Goal: Communication & Community: Answer question/provide support

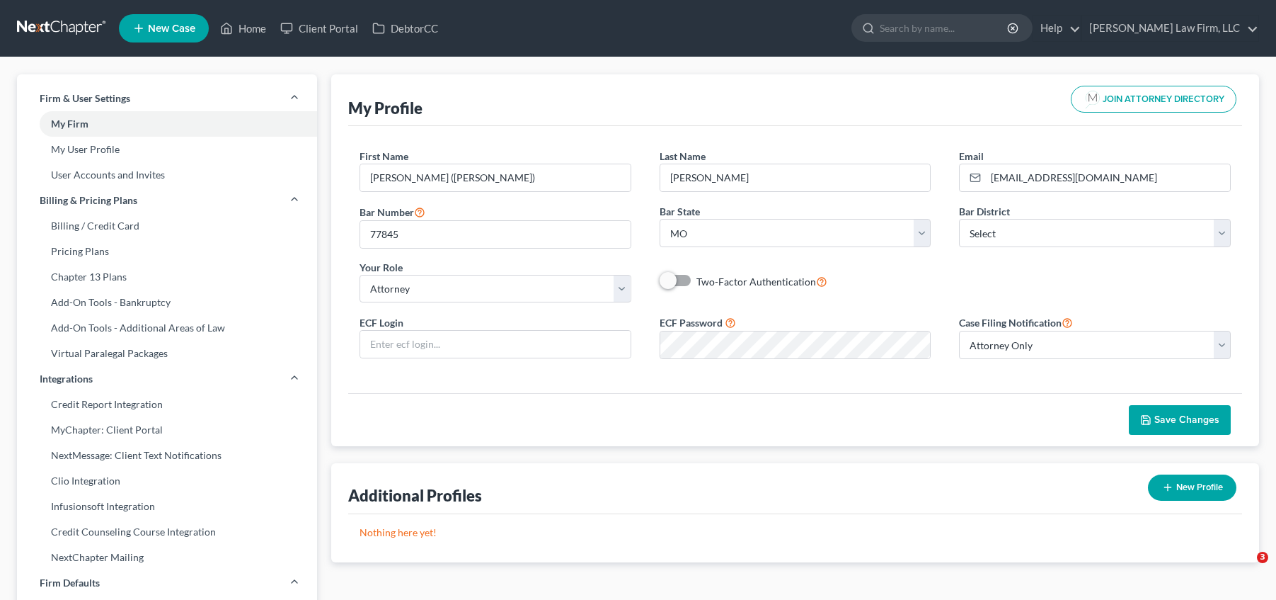
select select "26"
select select "attorney"
select select "0"
click at [69, 24] on link at bounding box center [62, 28] width 91 height 25
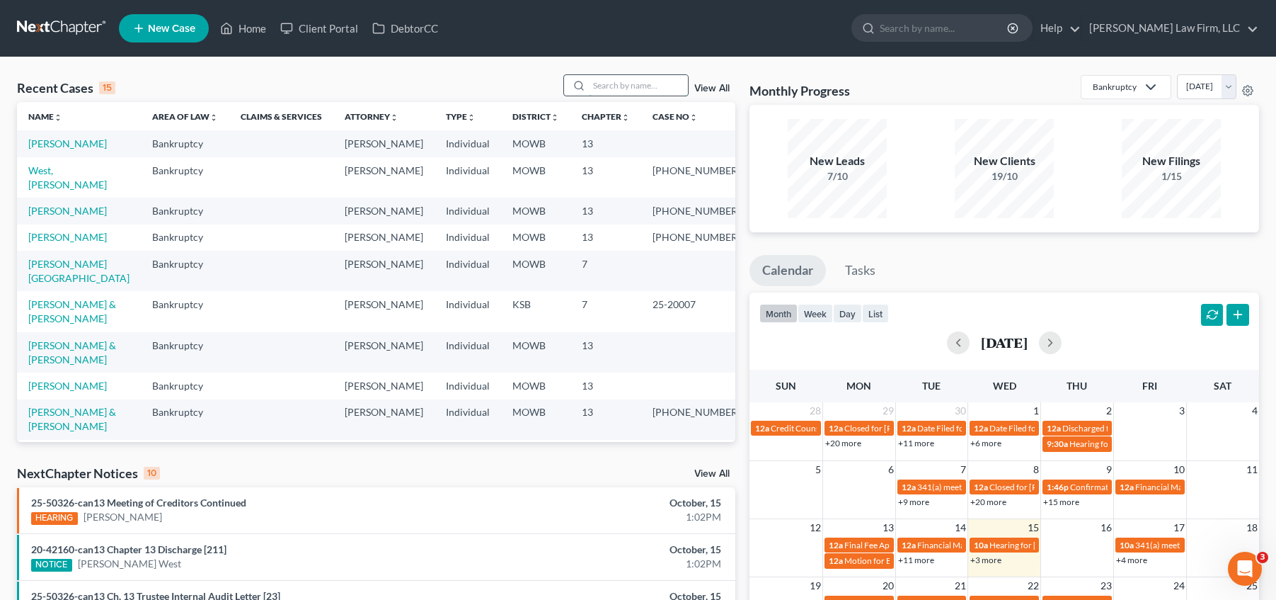
click at [603, 81] on input "search" at bounding box center [638, 85] width 99 height 21
type input "mcmullen"
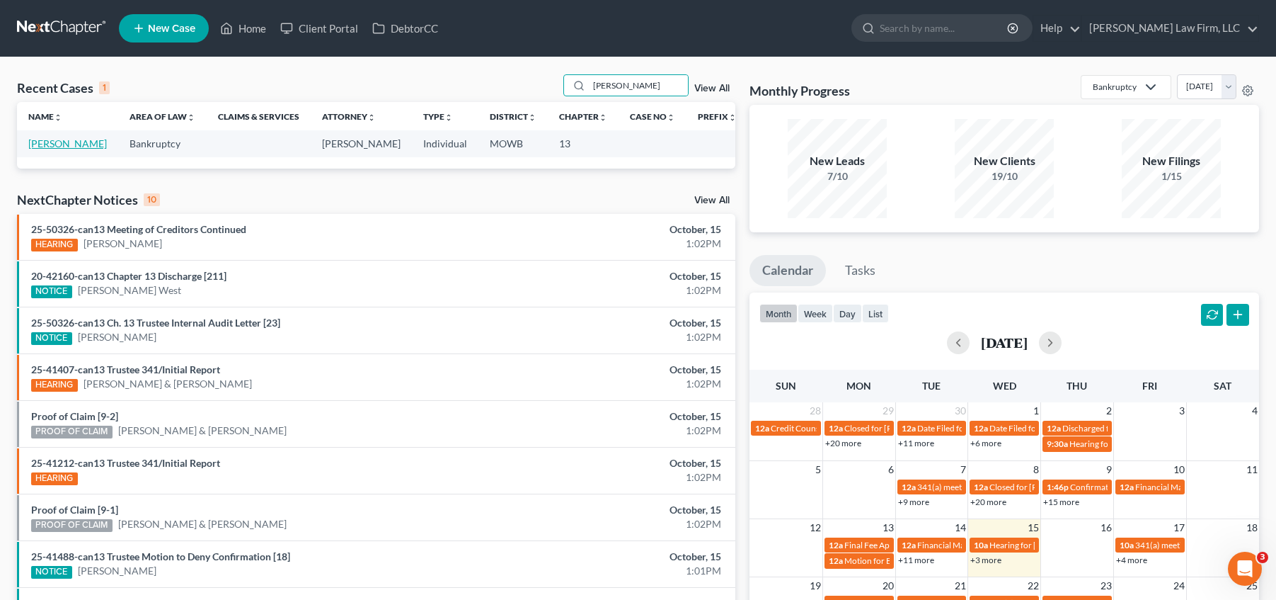
click at [88, 146] on link "[PERSON_NAME]" at bounding box center [67, 143] width 79 height 12
select select "4"
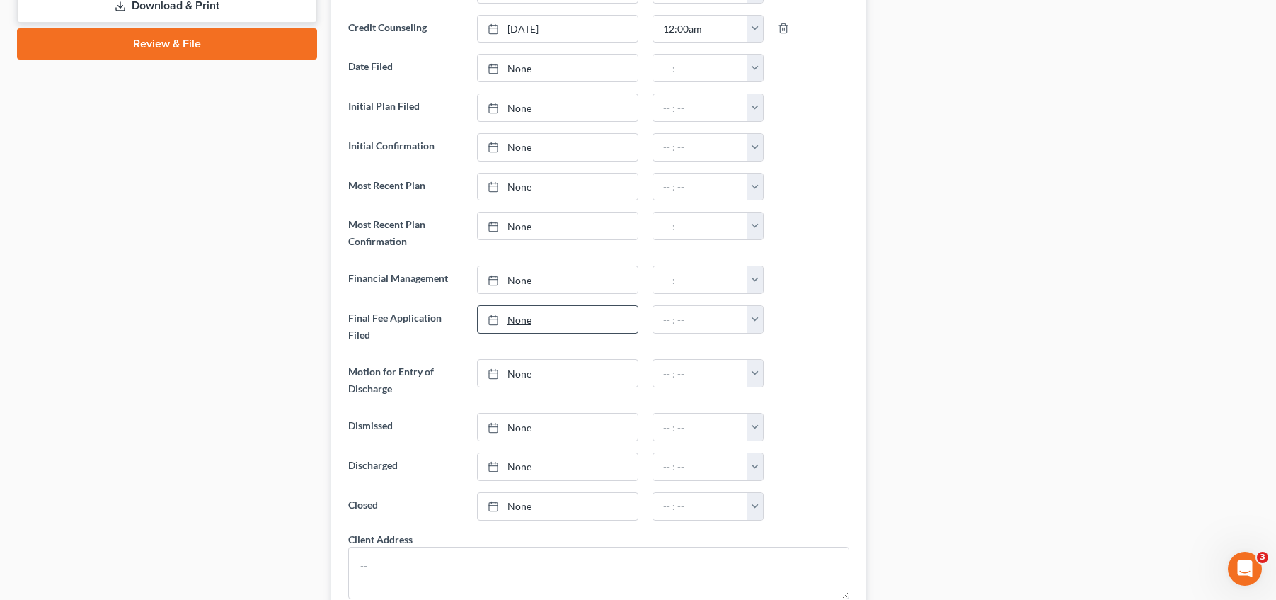
scroll to position [1021, 0]
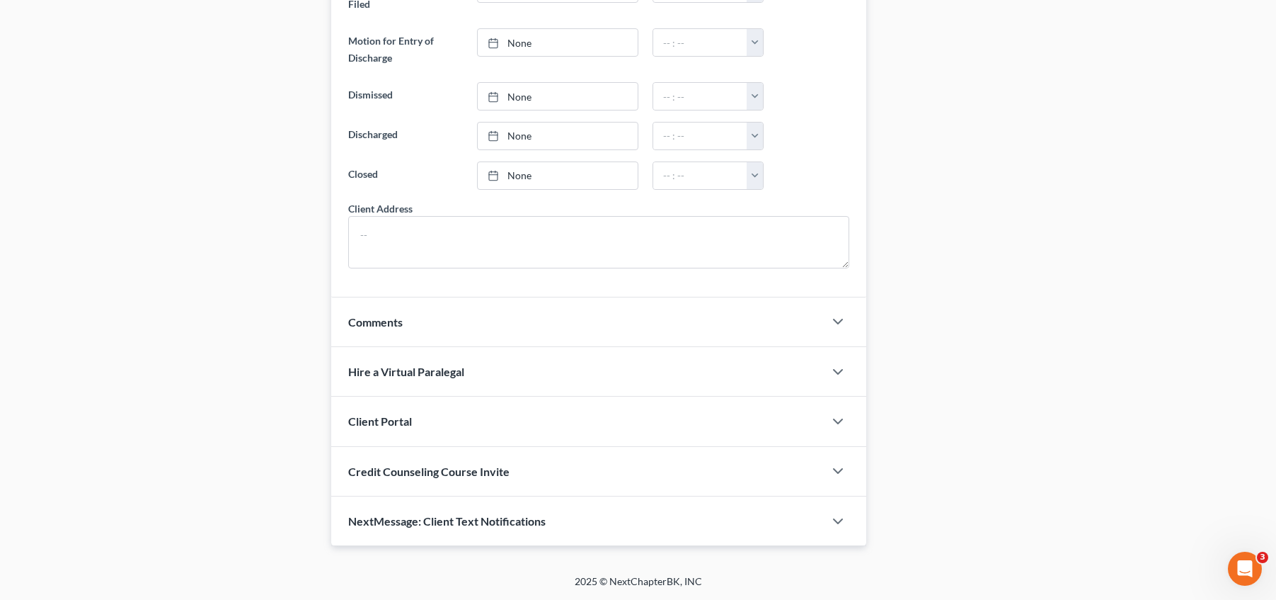
click at [610, 517] on div "NextMessage: Client Text Notifications" at bounding box center [577, 520] width 493 height 49
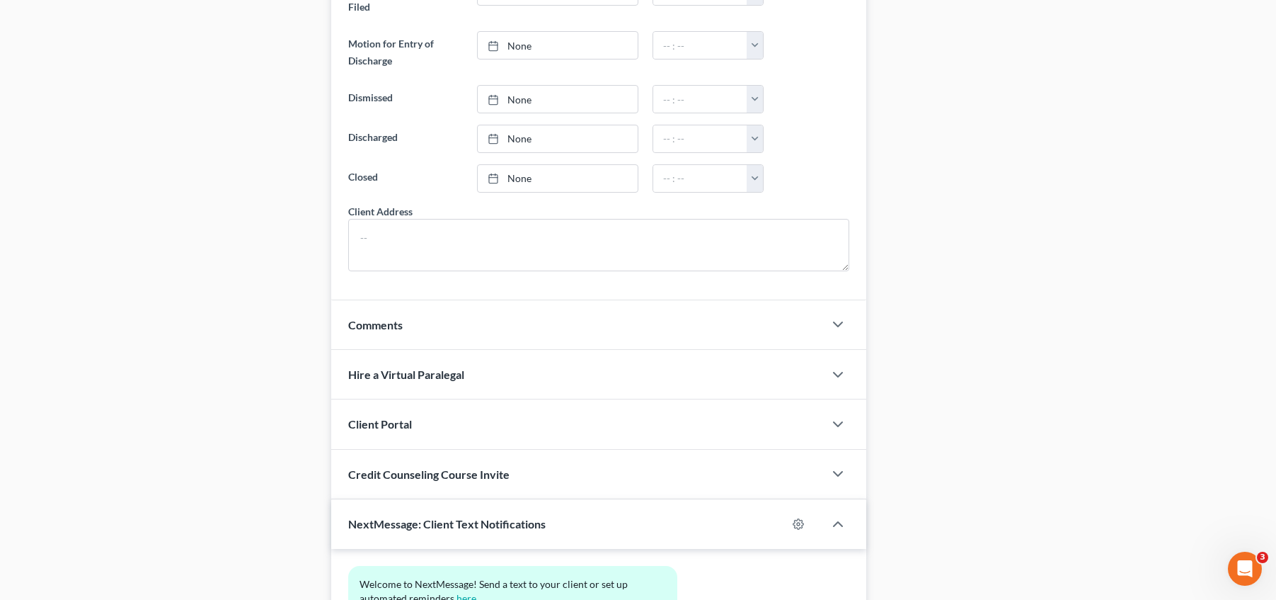
scroll to position [1151, 0]
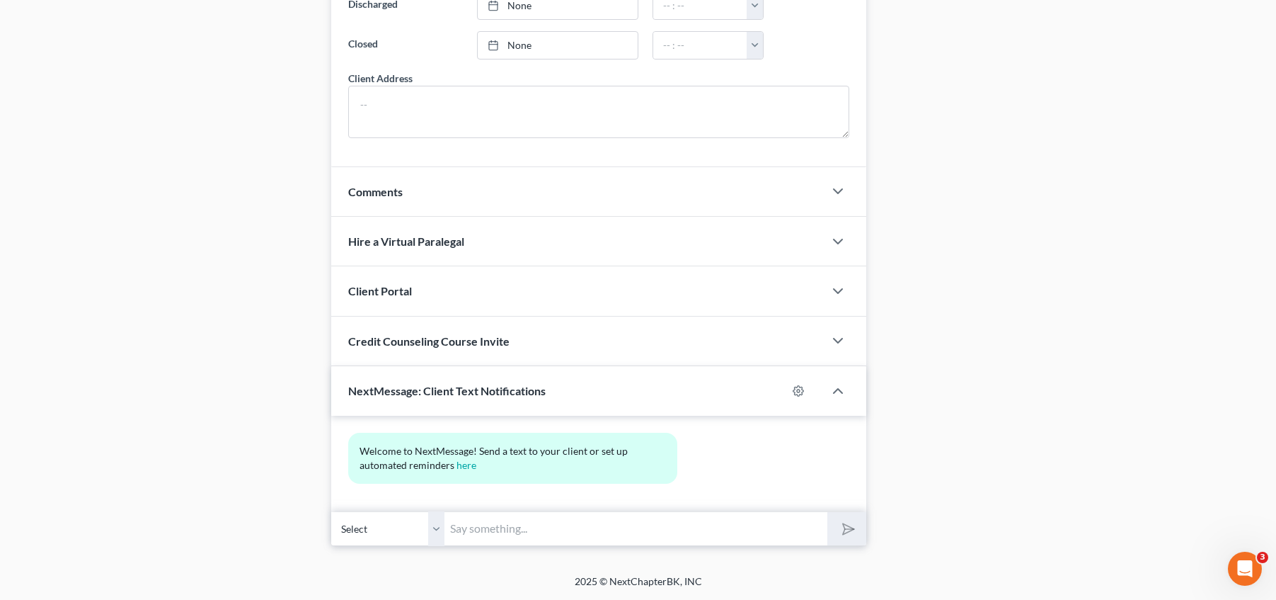
click at [540, 521] on input "text" at bounding box center [636, 528] width 383 height 35
type input "Hi, Daina, Jack Atherton here. Just wanted to check on the status of your busin…"
click at [827, 512] on button "submit" at bounding box center [846, 528] width 39 height 33
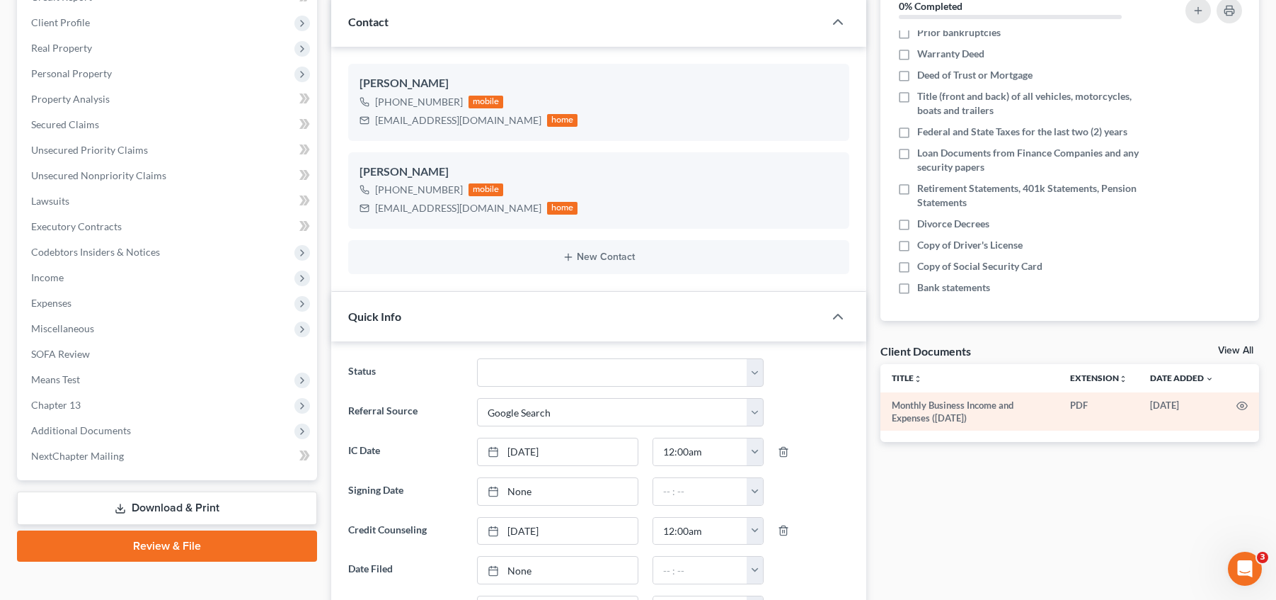
scroll to position [265, 0]
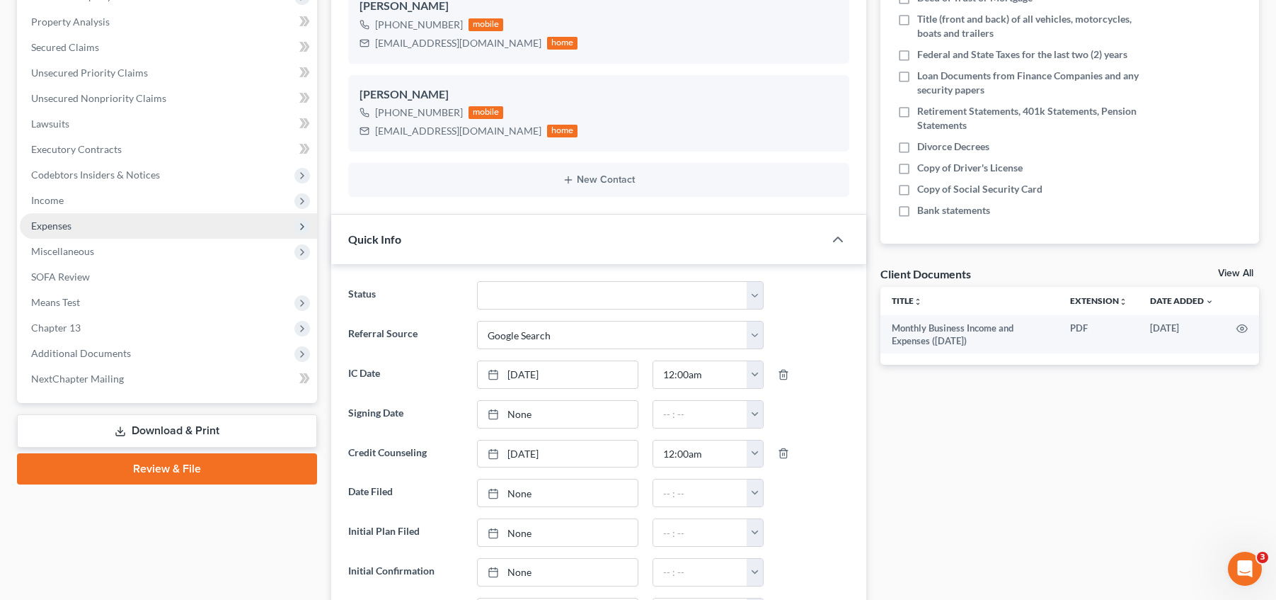
click at [159, 224] on span "Expenses" at bounding box center [168, 225] width 297 height 25
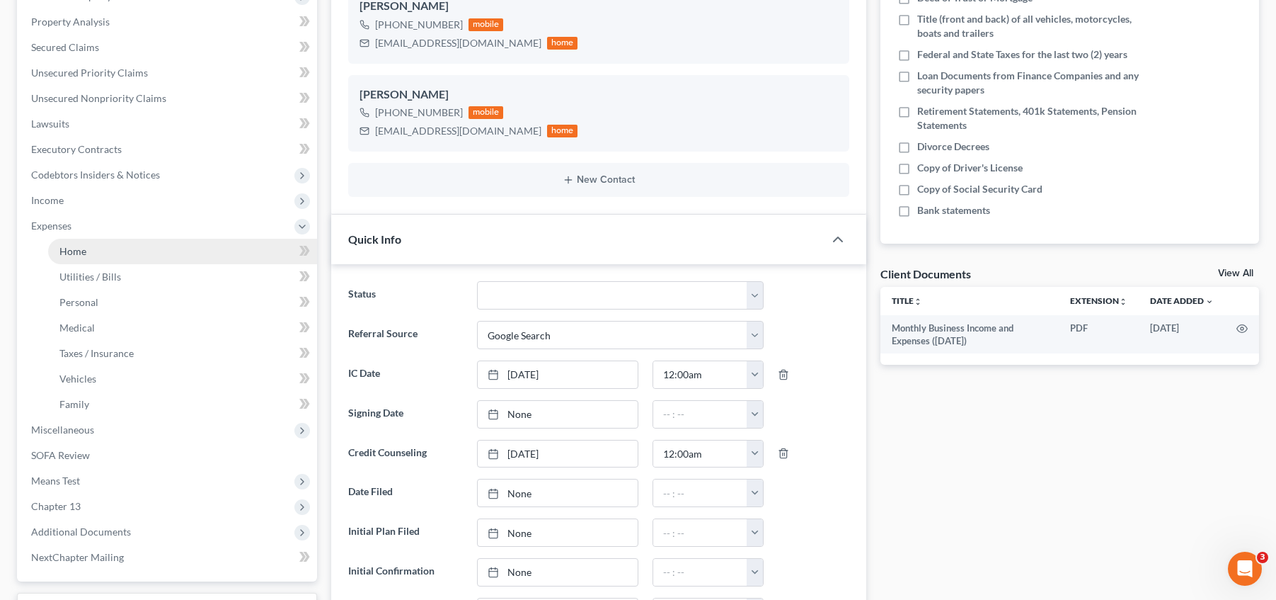
click at [155, 244] on link "Home" at bounding box center [182, 251] width 269 height 25
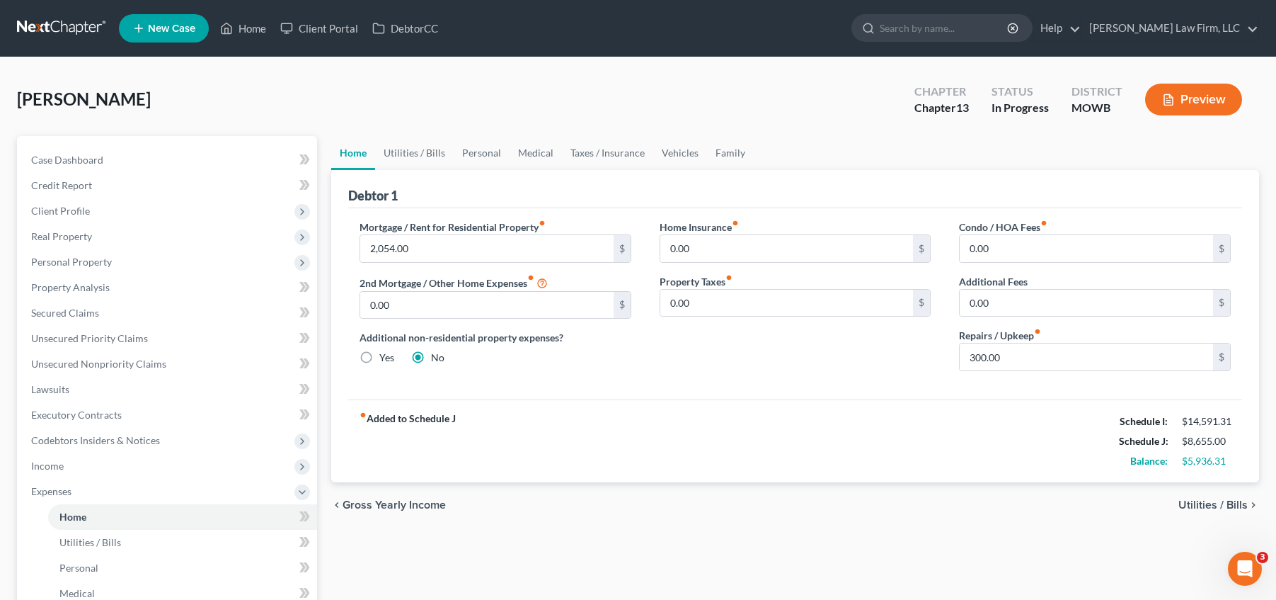
click at [71, 18] on link at bounding box center [62, 28] width 91 height 25
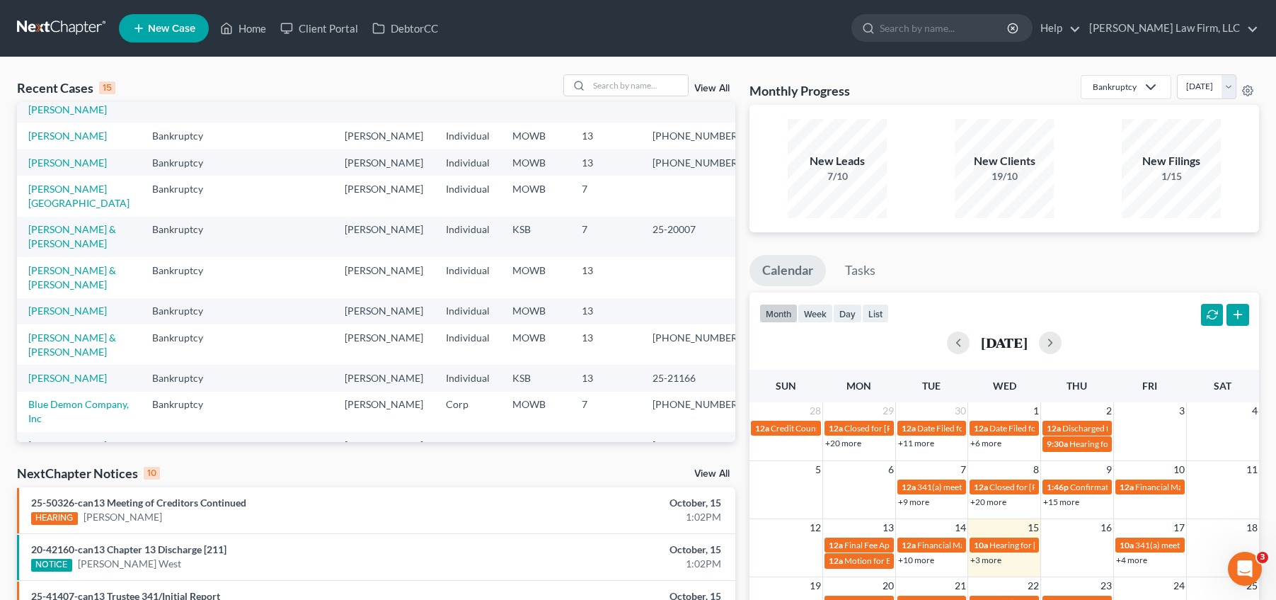
scroll to position [195, 0]
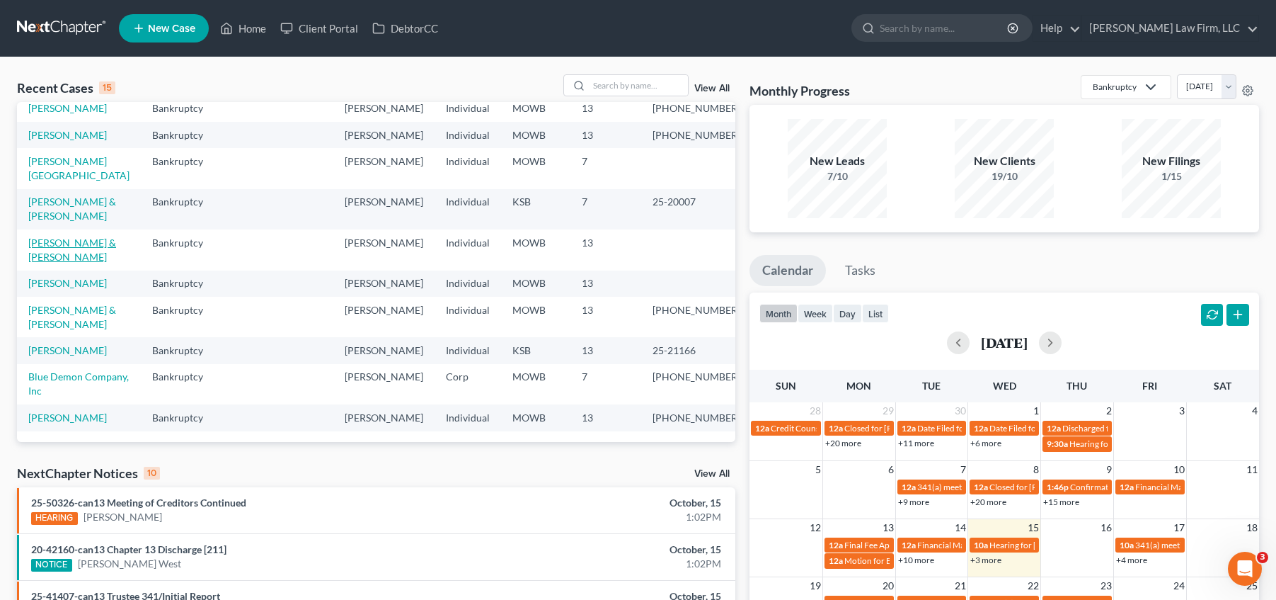
click at [60, 263] on link "[PERSON_NAME] & [PERSON_NAME]" at bounding box center [72, 249] width 88 height 26
select select "4"
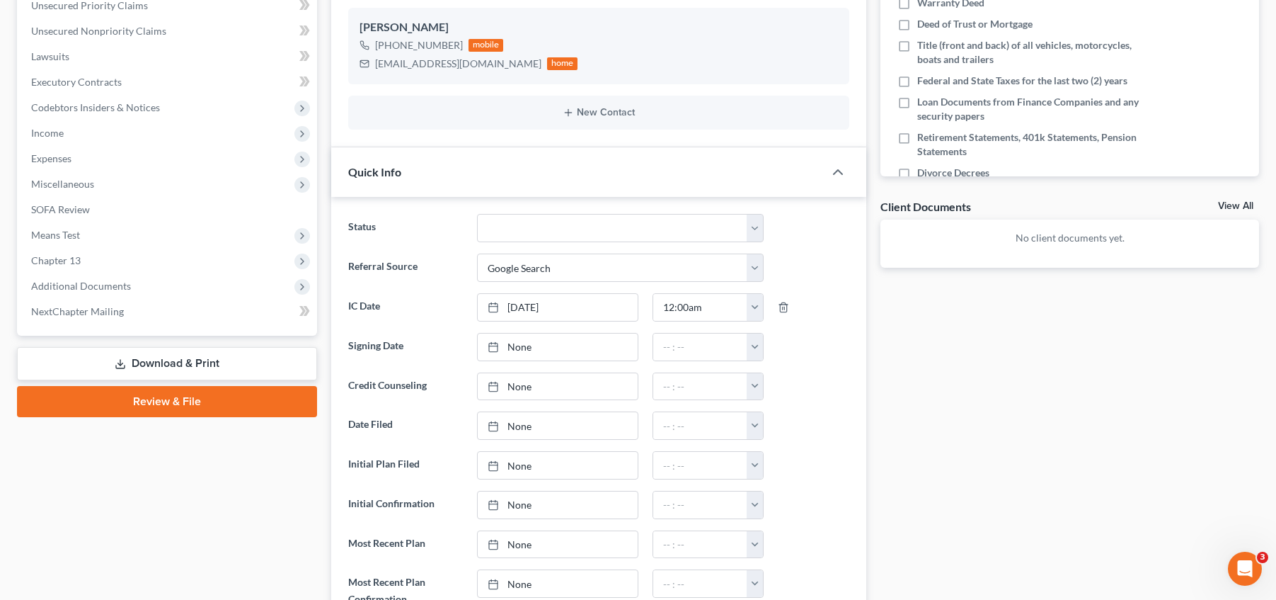
scroll to position [336, 0]
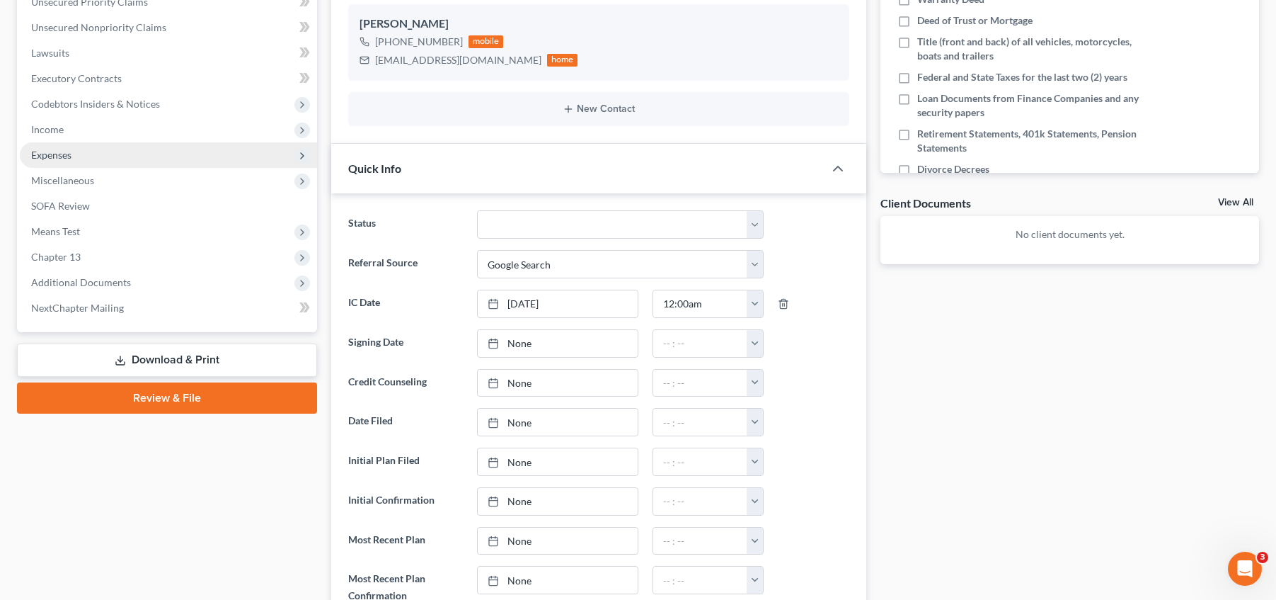
click at [103, 151] on span "Expenses" at bounding box center [168, 154] width 297 height 25
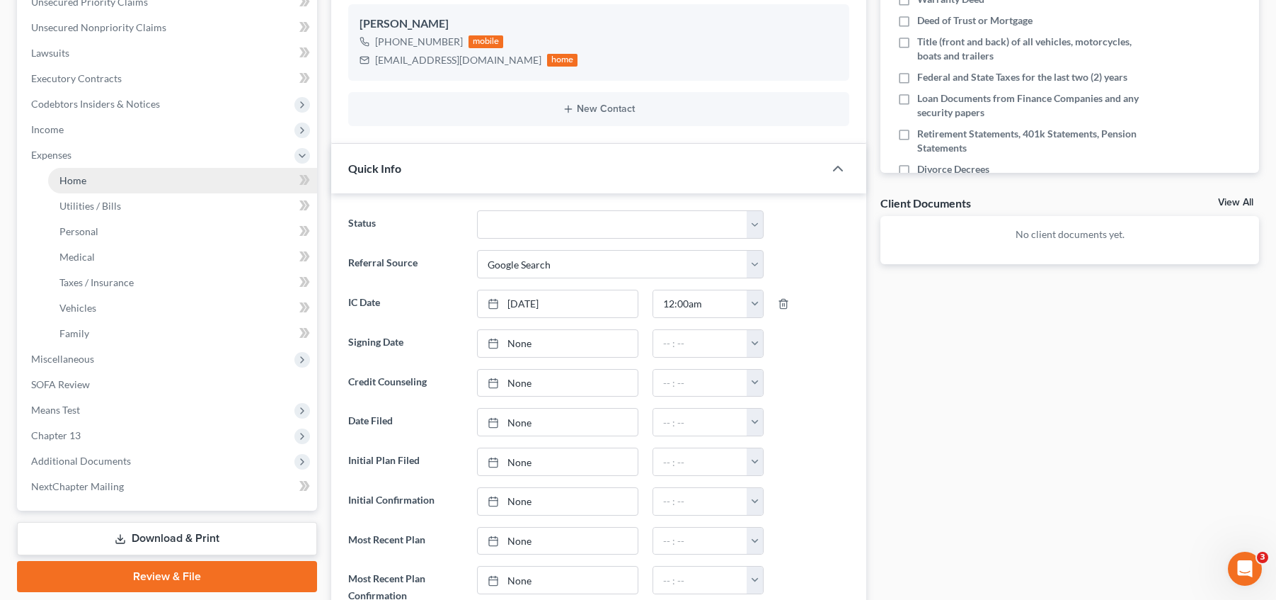
click at [141, 180] on link "Home" at bounding box center [182, 180] width 269 height 25
